Goal: Browse casually

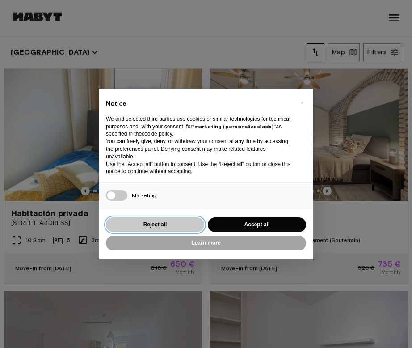
click at [179, 222] on button "Reject all" at bounding box center [155, 224] width 98 height 15
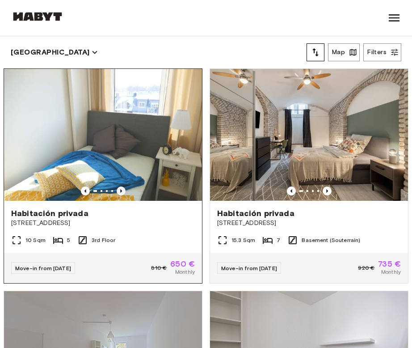
click at [122, 187] on icon "Previous image" at bounding box center [121, 191] width 9 height 9
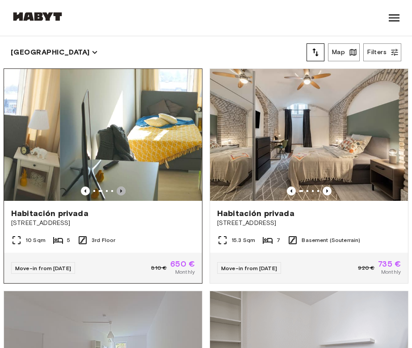
click at [122, 187] on icon "Previous image" at bounding box center [121, 191] width 9 height 9
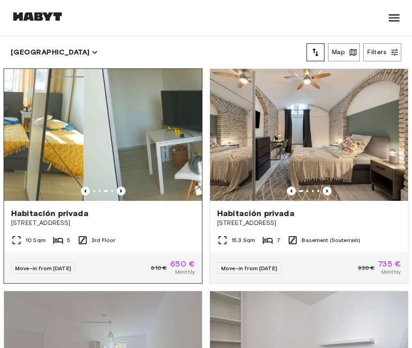
click at [122, 187] on icon "Previous image" at bounding box center [121, 191] width 9 height 9
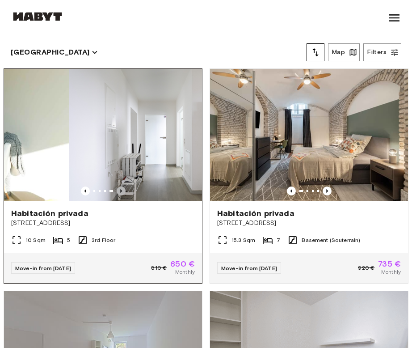
click at [122, 187] on icon "Previous image" at bounding box center [121, 191] width 9 height 9
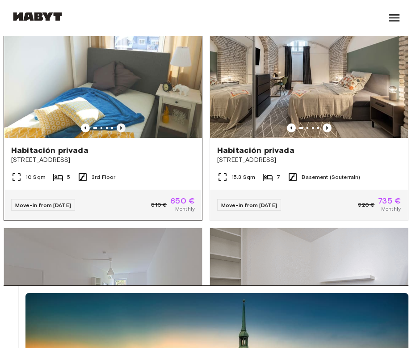
scroll to position [39, 0]
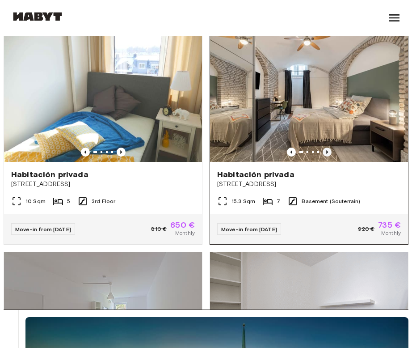
click at [328, 149] on icon "Previous image" at bounding box center [327, 152] width 9 height 9
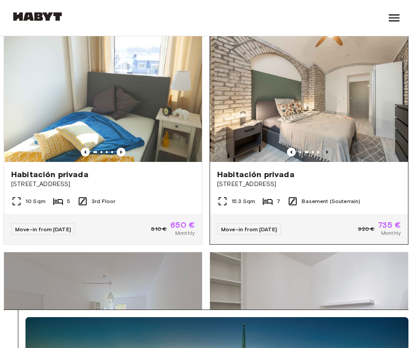
click at [327, 149] on icon "Previous image" at bounding box center [327, 152] width 9 height 9
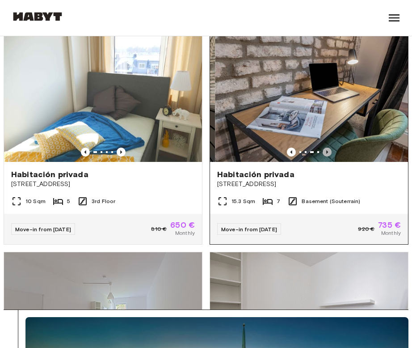
click at [327, 149] on icon "Previous image" at bounding box center [327, 152] width 9 height 9
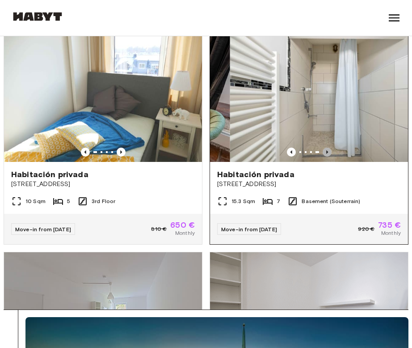
click at [327, 149] on icon "Previous image" at bounding box center [327, 152] width 9 height 9
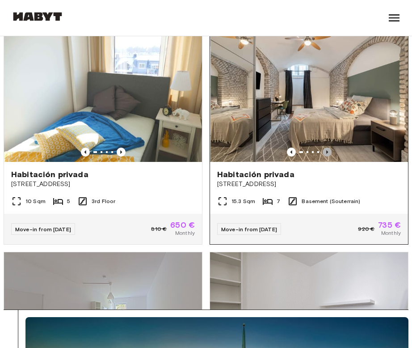
click at [327, 149] on icon "Previous image" at bounding box center [327, 152] width 9 height 9
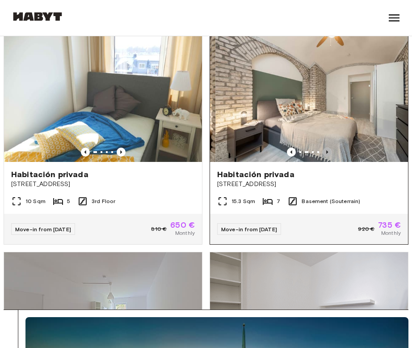
click at [327, 149] on icon "Previous image" at bounding box center [327, 152] width 9 height 9
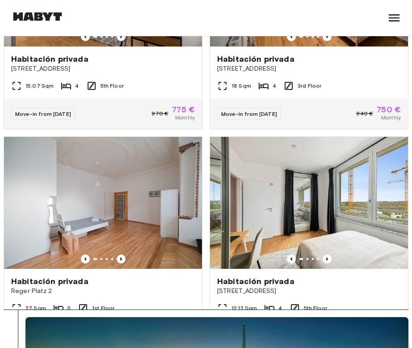
scroll to position [1291, 0]
